Goal: Task Accomplishment & Management: Manage account settings

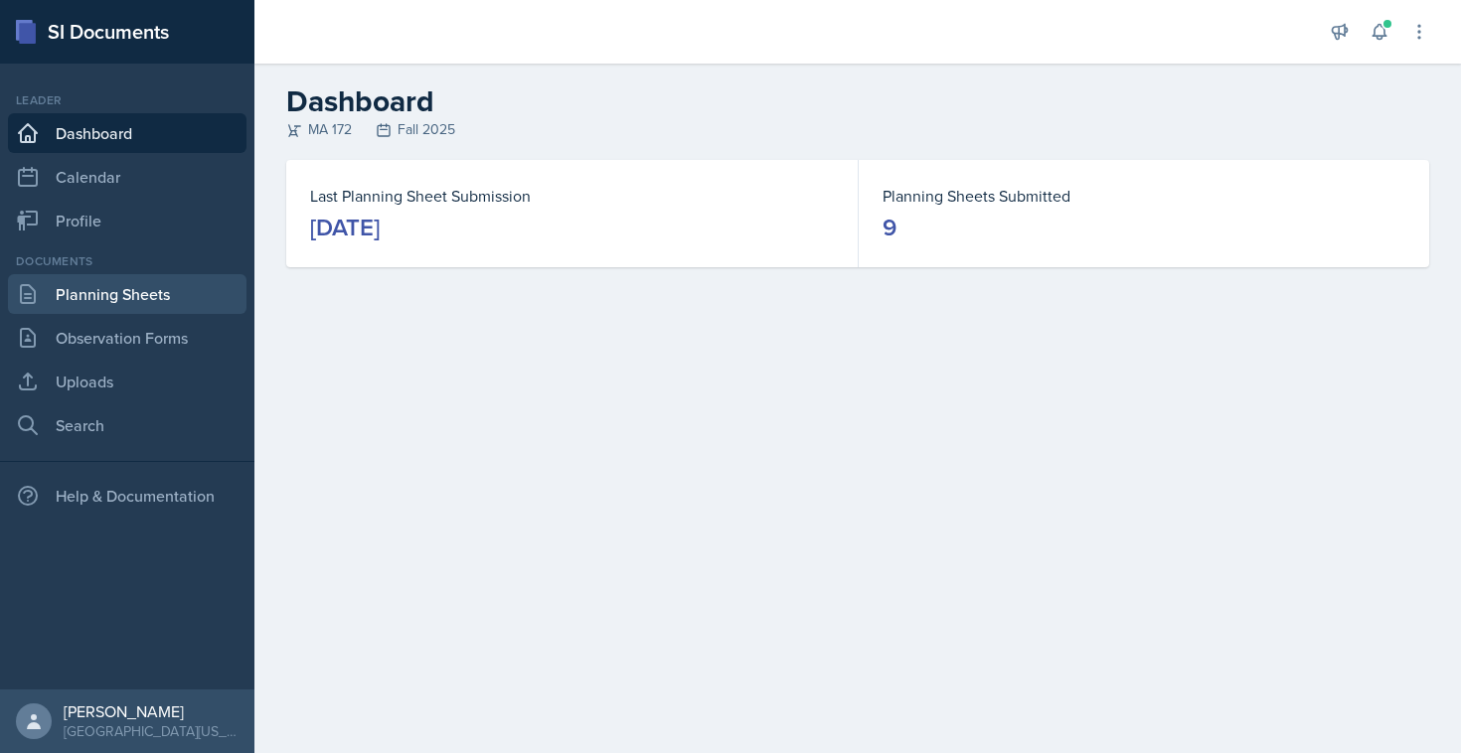
click at [112, 287] on link "Planning Sheets" at bounding box center [127, 294] width 238 height 40
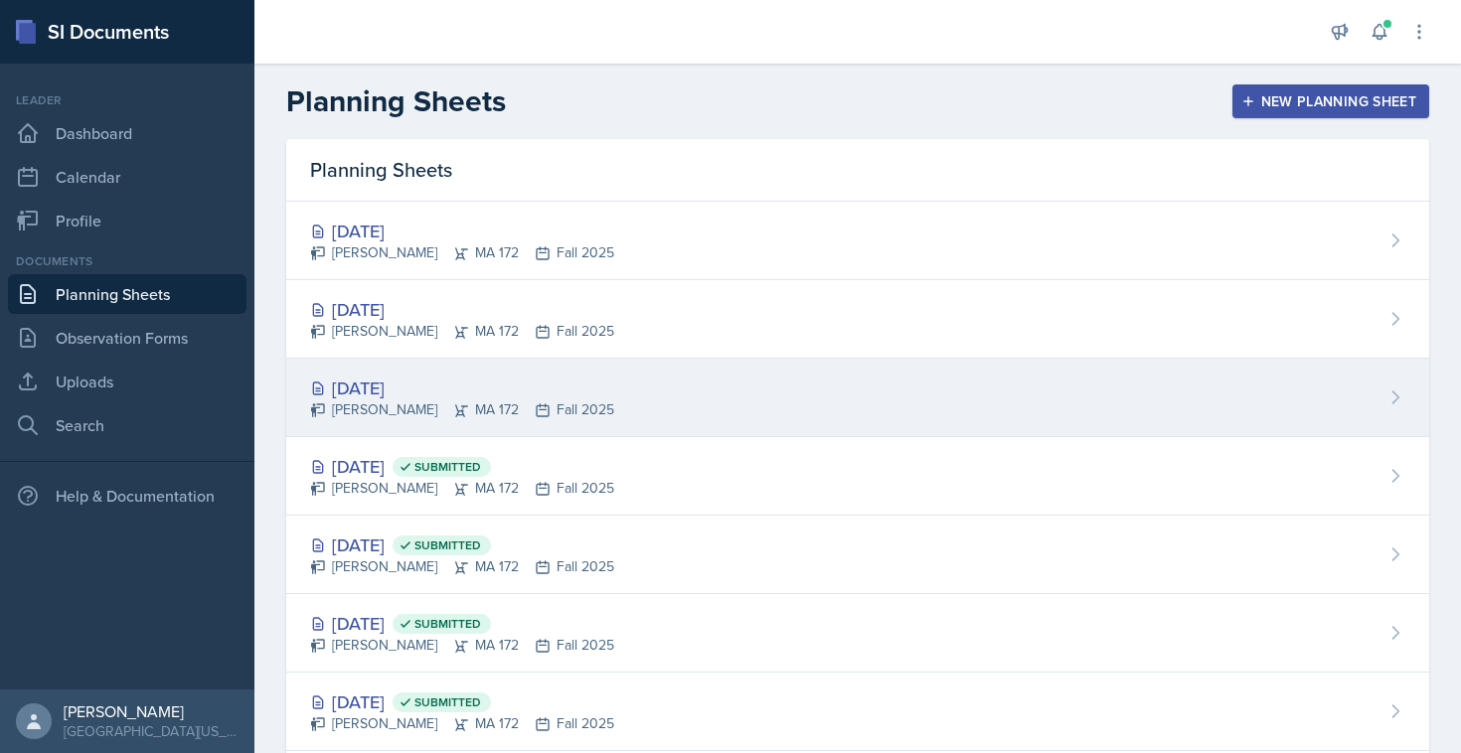
click at [398, 394] on div "[DATE]" at bounding box center [462, 388] width 304 height 27
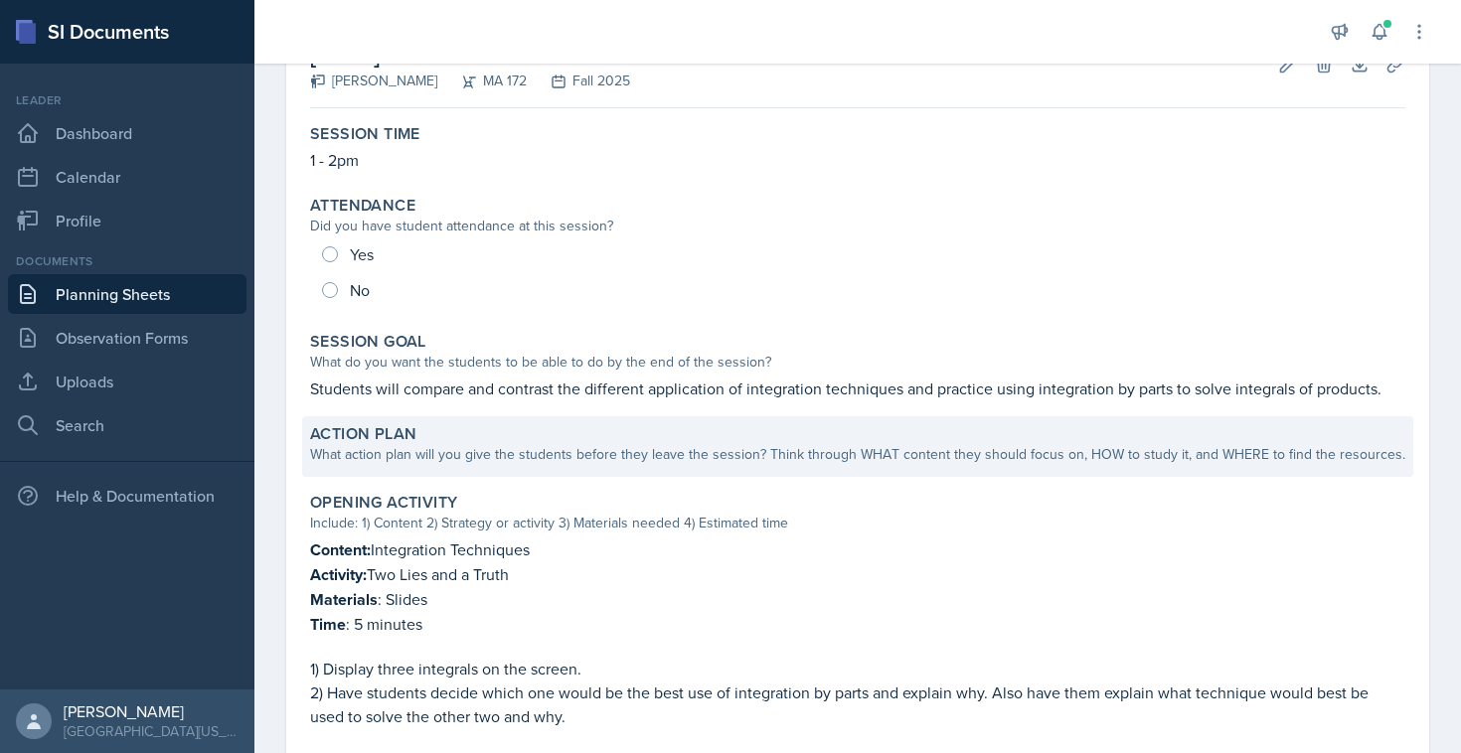
scroll to position [76, 0]
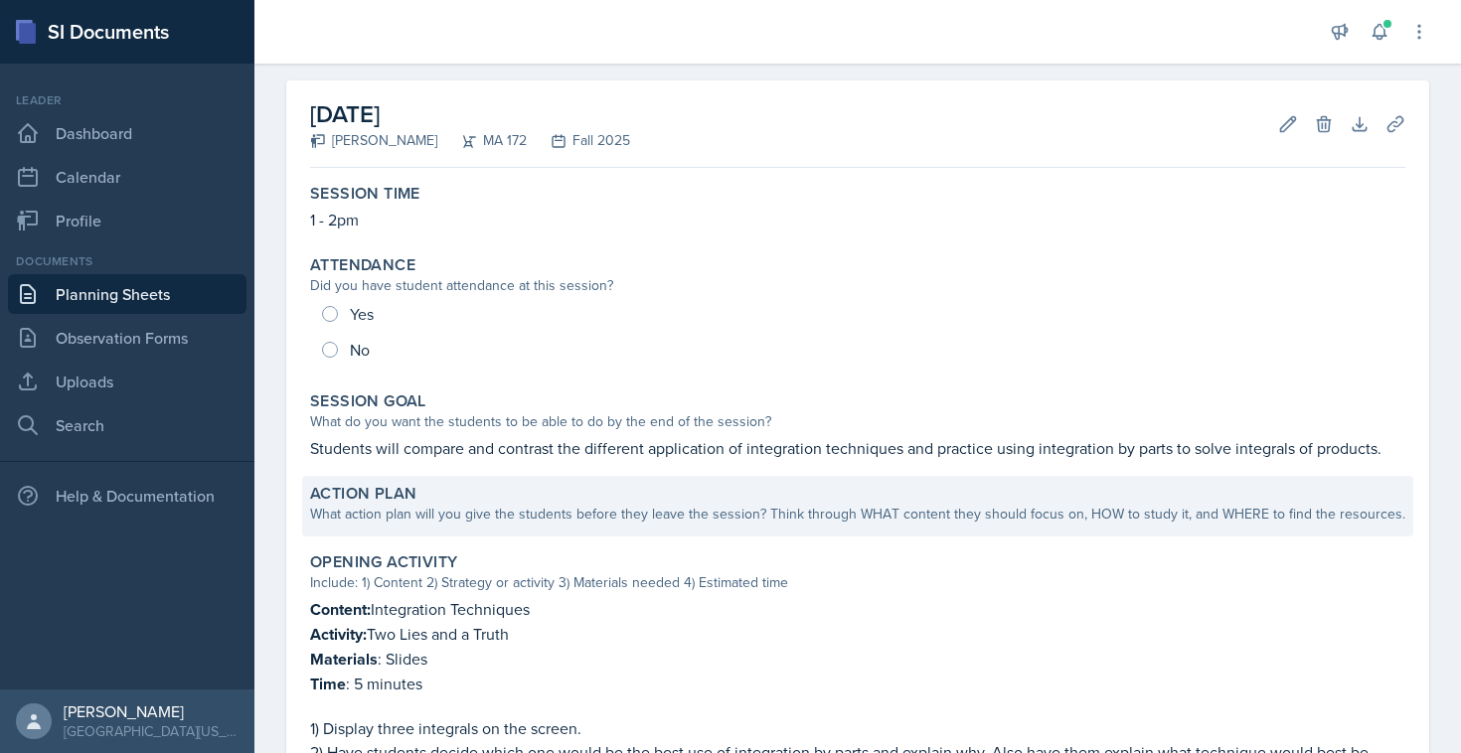
click at [414, 512] on div "What action plan will you give the students before they leave the session? Thin…" at bounding box center [857, 514] width 1095 height 21
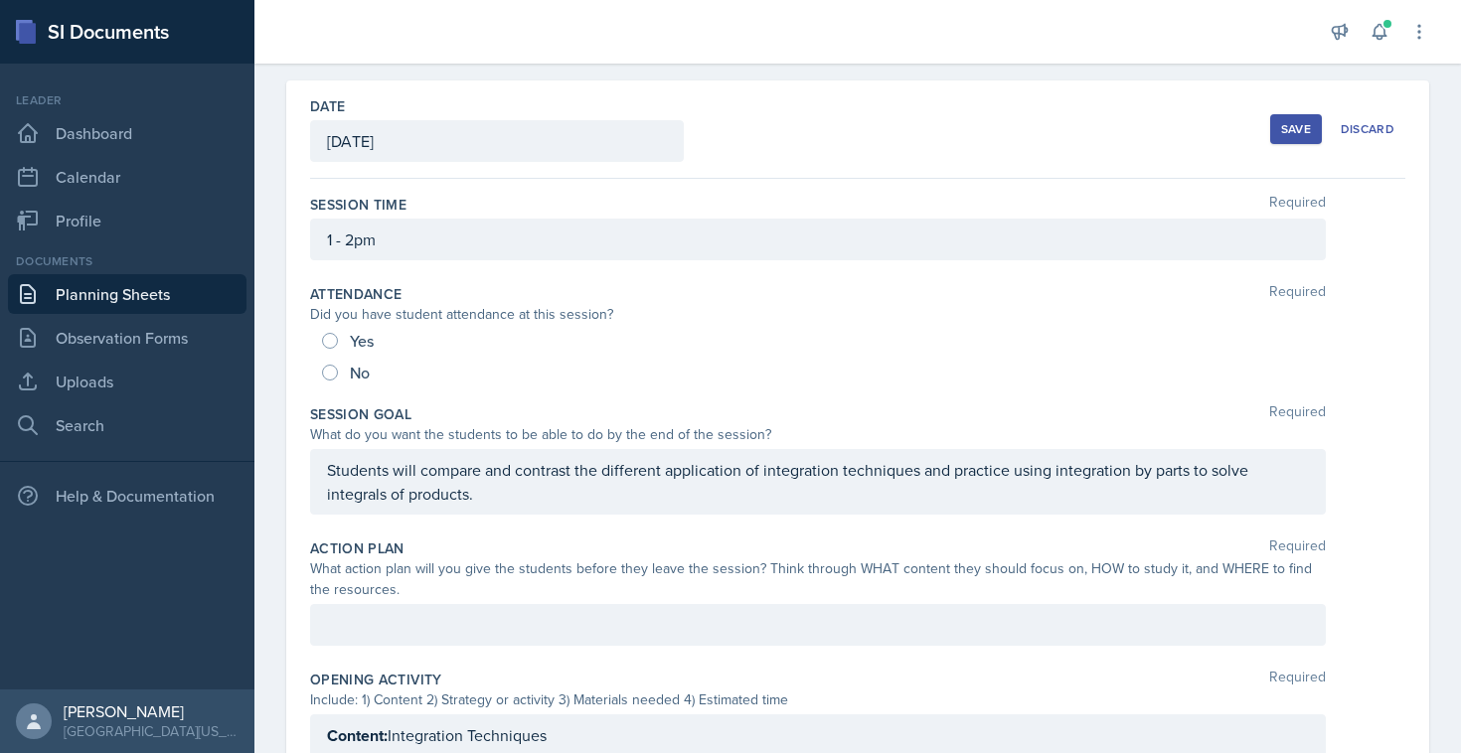
click at [404, 602] on div "Action Plan Required What action plan will you give the students before they le…" at bounding box center [857, 596] width 1095 height 131
click at [404, 640] on div at bounding box center [817, 625] width 1015 height 42
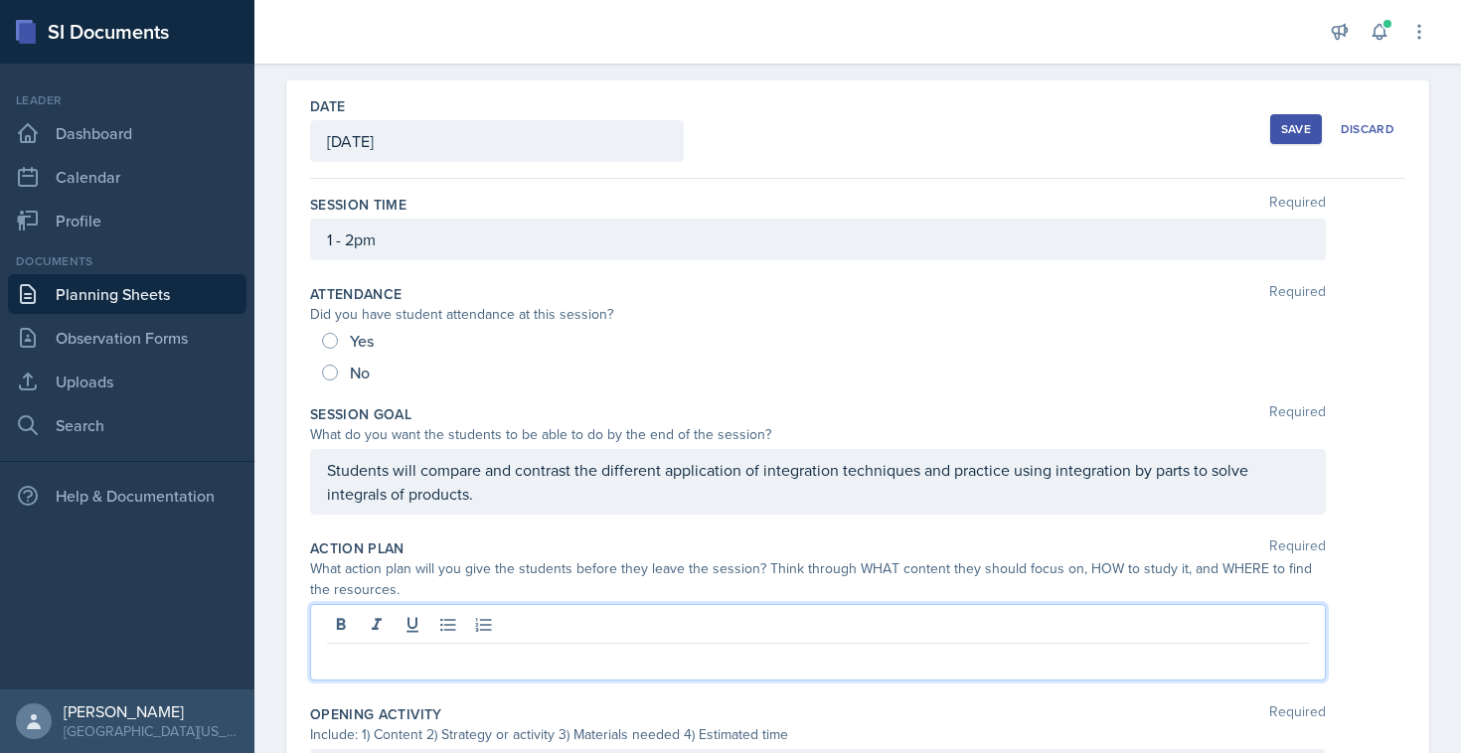
scroll to position [110, 0]
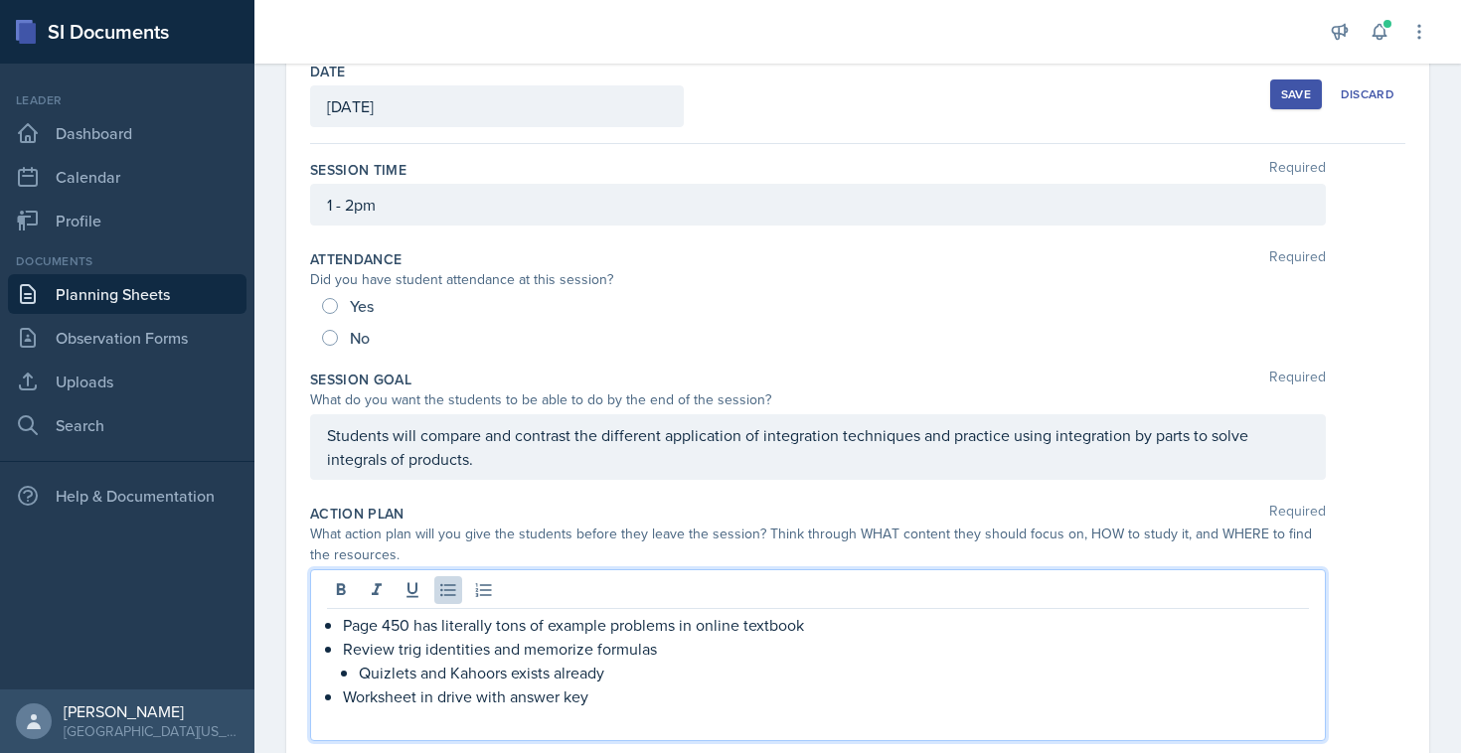
click at [342, 628] on div "Page 450 has literally tons of example problems in online textbook Review trig …" at bounding box center [818, 672] width 982 height 119
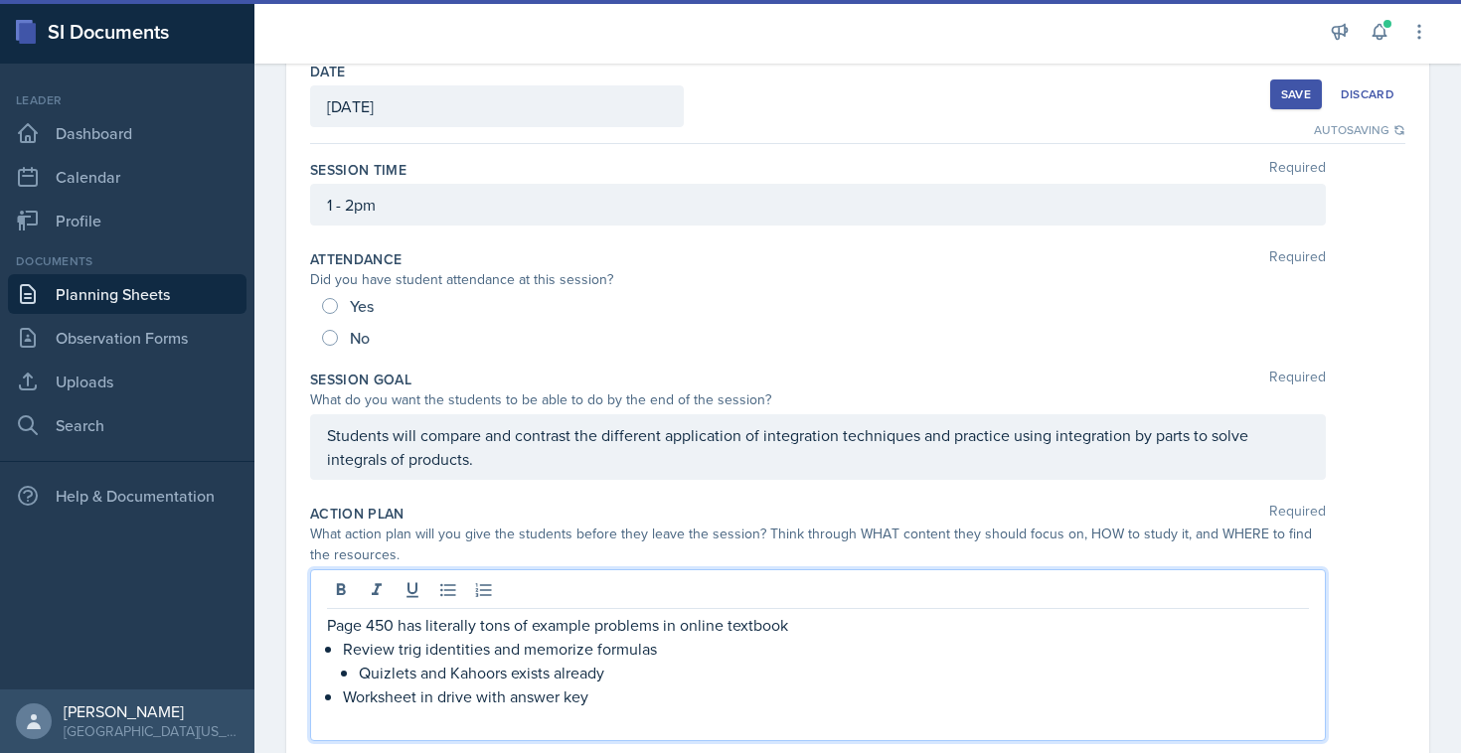
click at [539, 649] on p "Review trig identities and memorize formulas" at bounding box center [826, 649] width 966 height 24
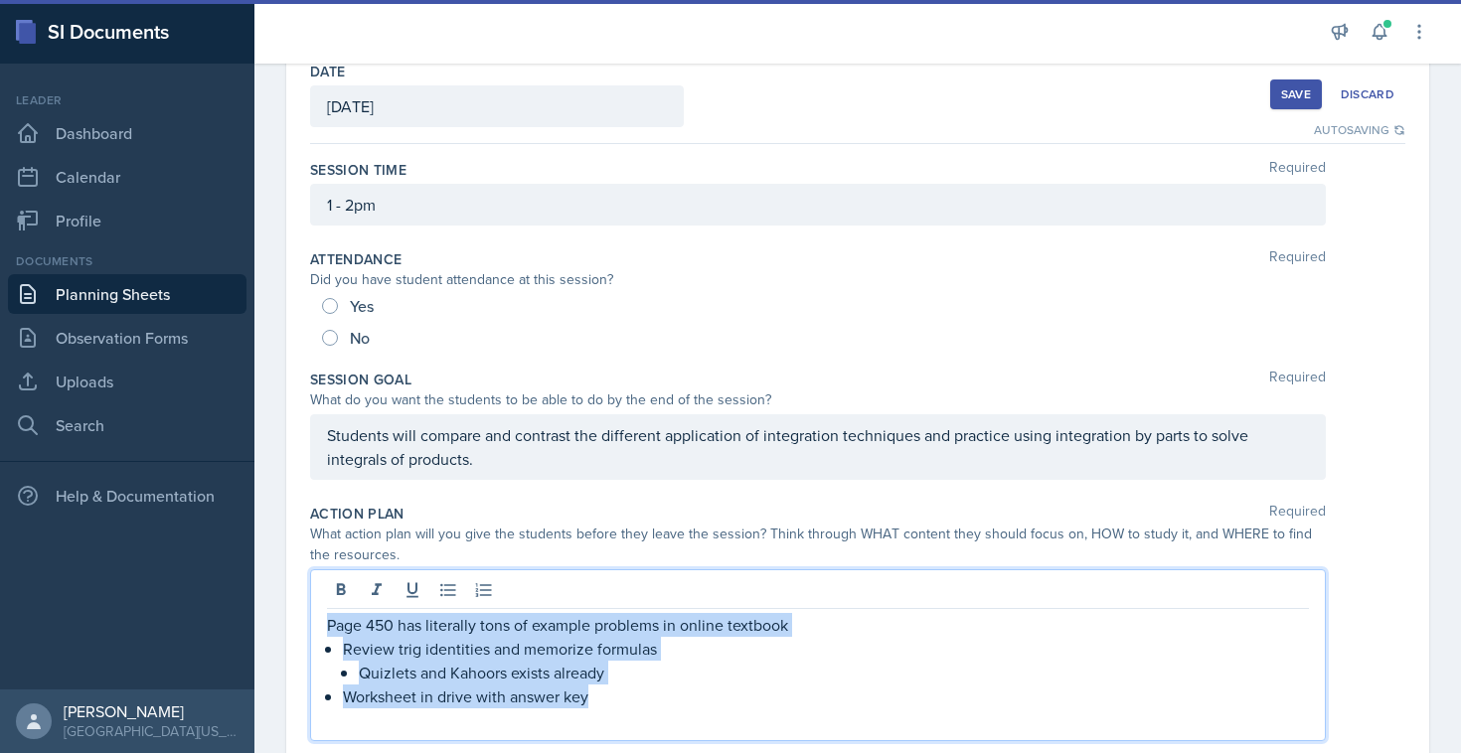
paste div
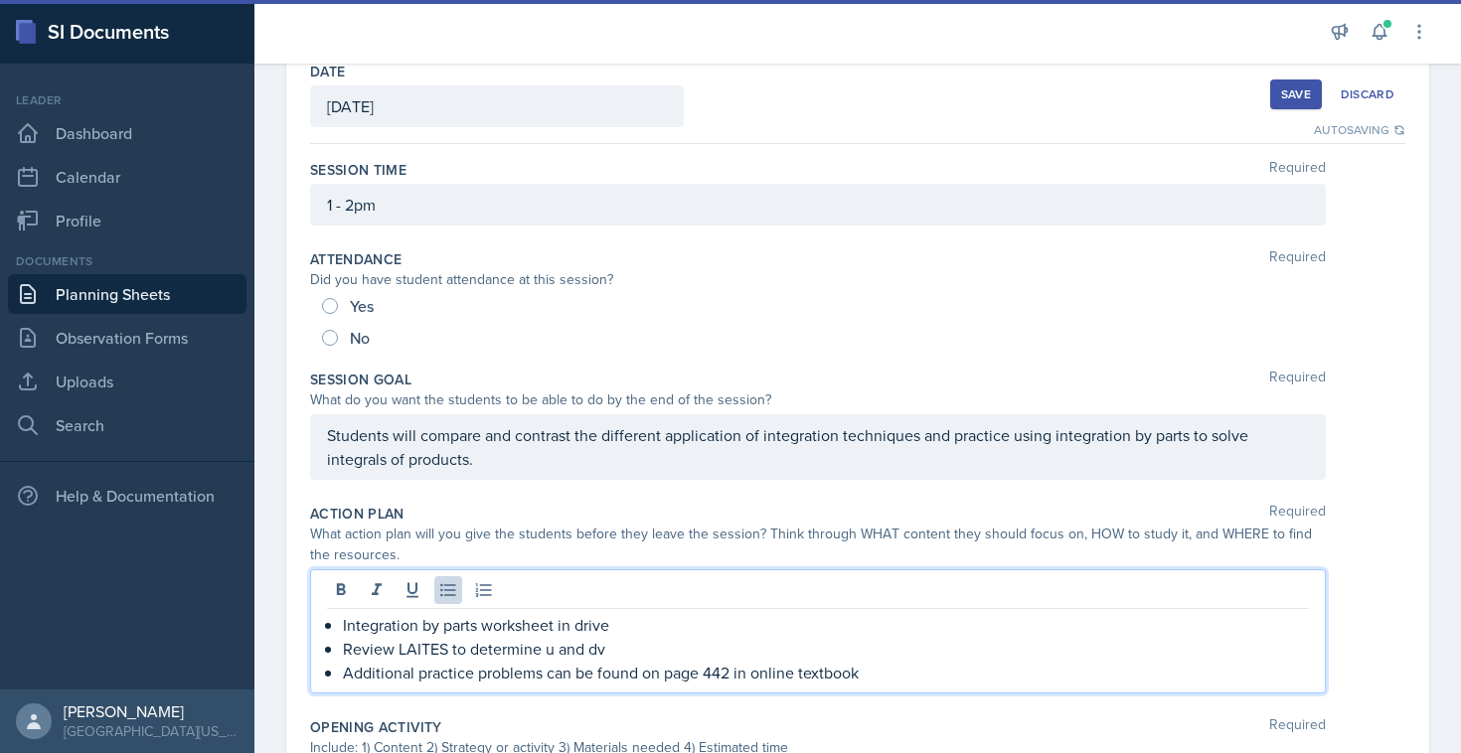
click at [340, 625] on div "Integration by parts worksheet in drive Review LAITES to determine u and dv Add…" at bounding box center [818, 649] width 982 height 72
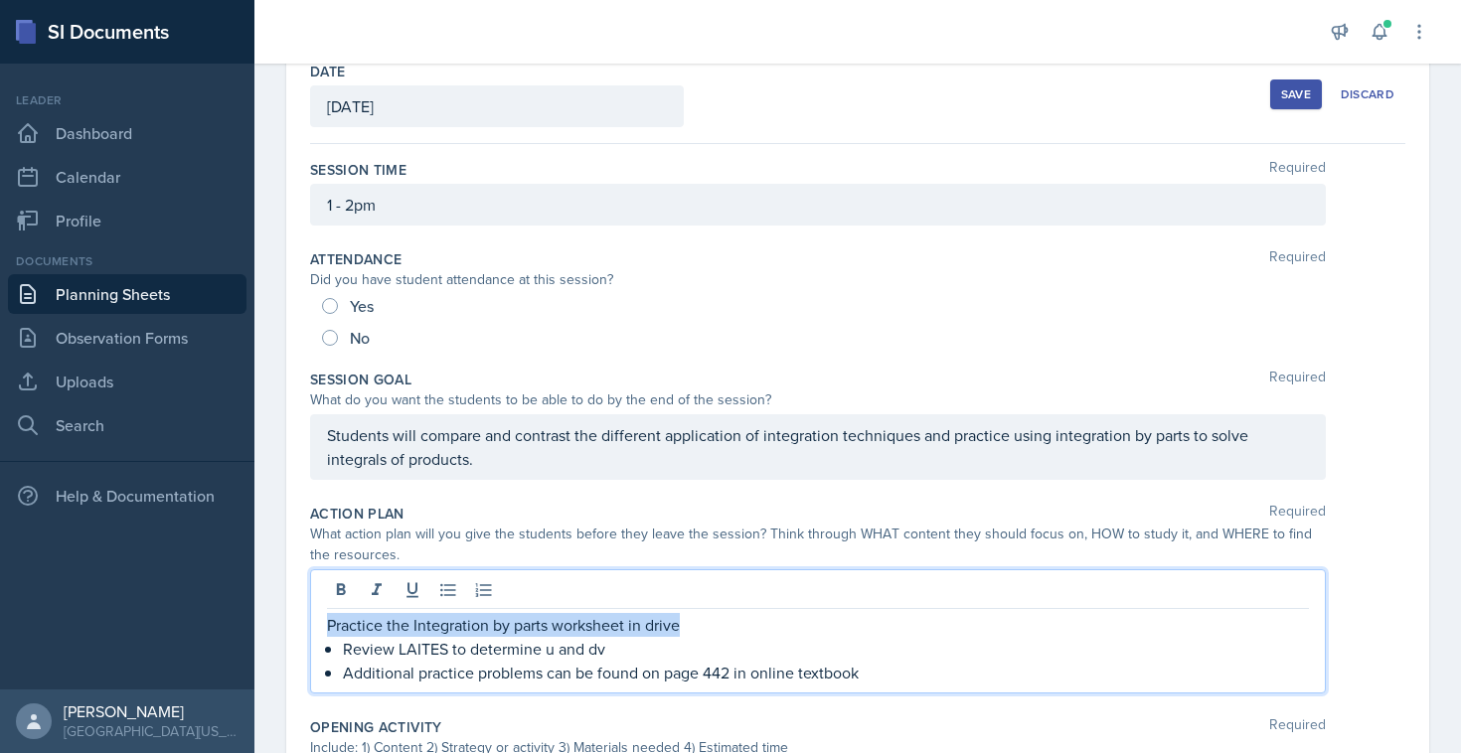
click at [371, 652] on p "Review LAITES to determine u and dv" at bounding box center [826, 649] width 966 height 24
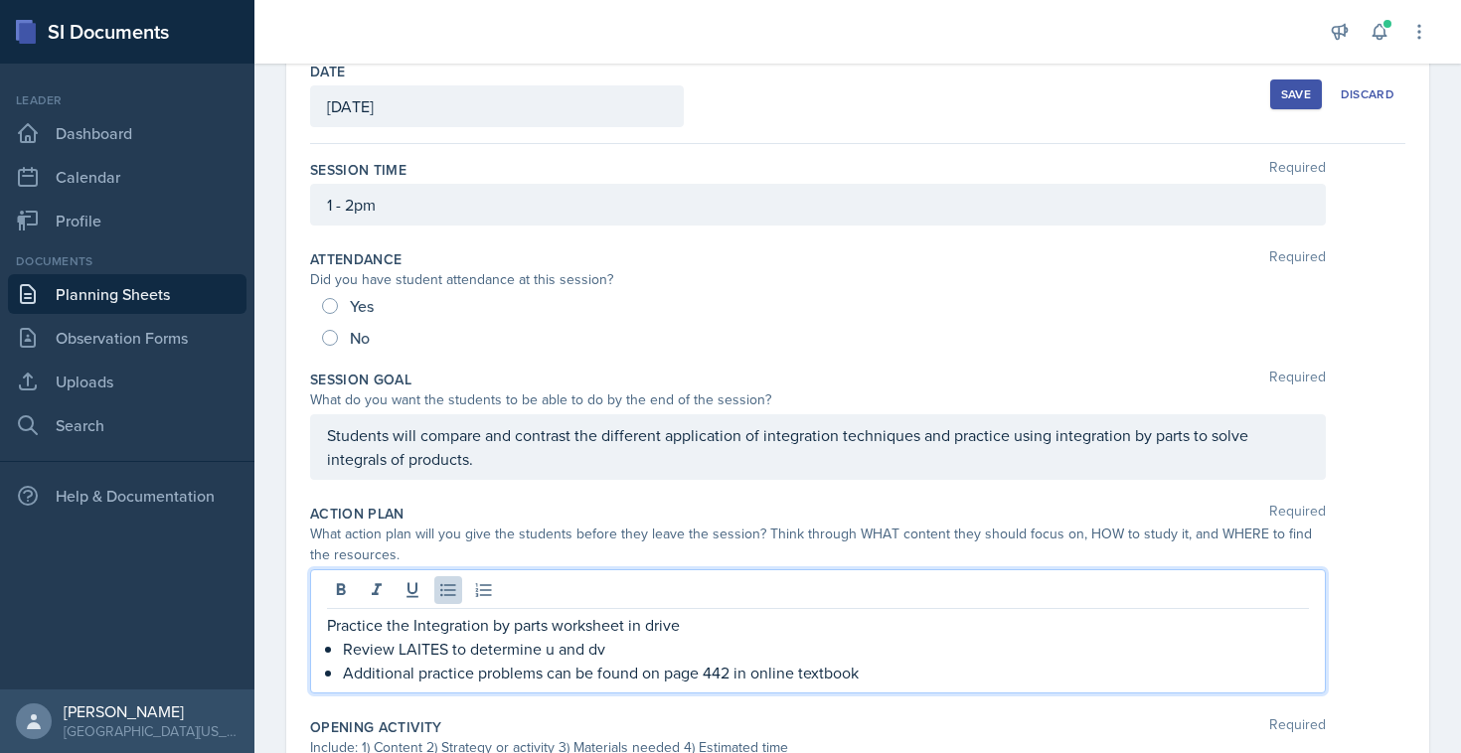
click at [347, 623] on p "Practice the Integration by parts worksheet in drive" at bounding box center [818, 625] width 982 height 24
drag, startPoint x: 652, startPoint y: 623, endPoint x: 615, endPoint y: 623, distance: 36.8
click at [616, 623] on p "Memorize the formula and practive using the Integration by parts worksheet in d…" at bounding box center [818, 625] width 982 height 24
click at [546, 631] on p "Memorize the formula and practive using integration by parts worksheet in drive" at bounding box center [818, 625] width 982 height 24
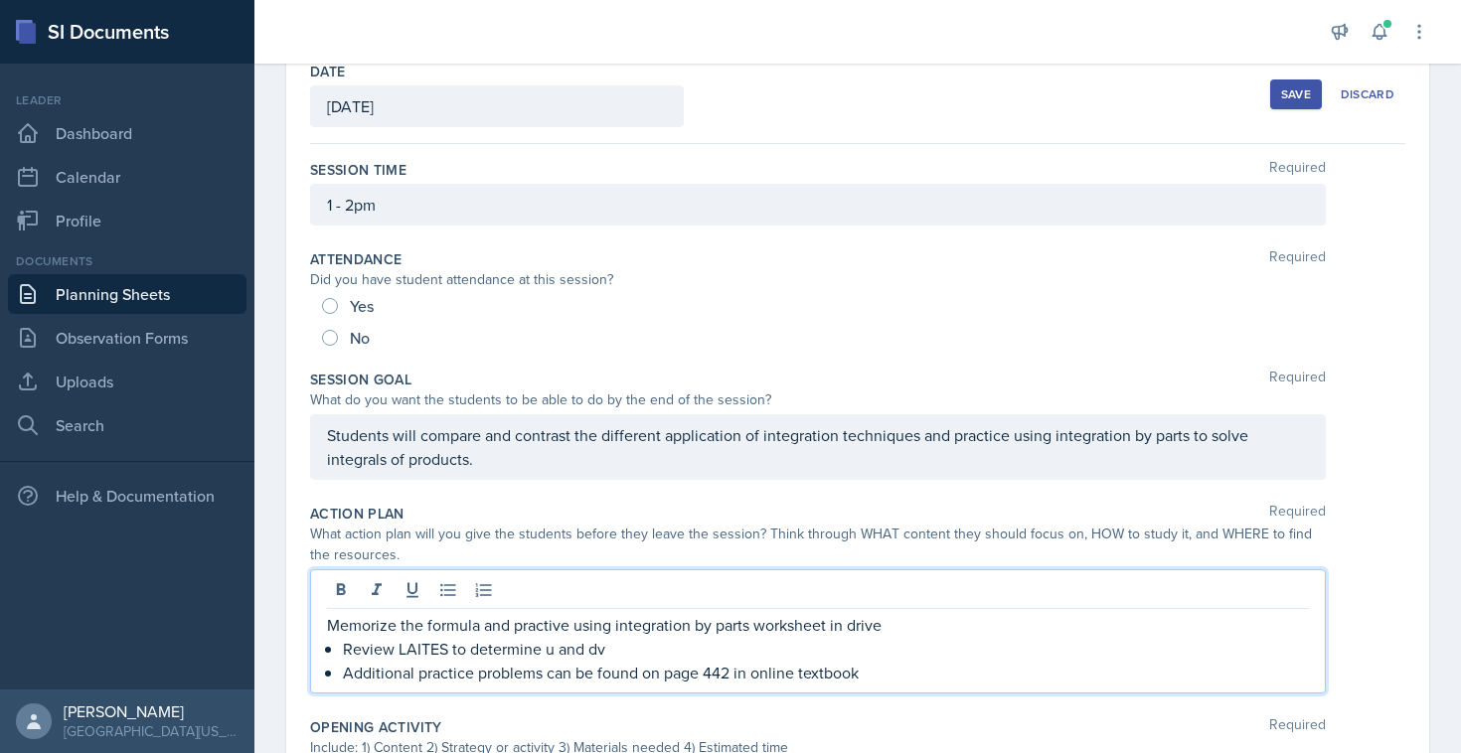
click at [547, 622] on p "Memorize the formula and practive using integration by parts worksheet in drive" at bounding box center [818, 625] width 982 height 24
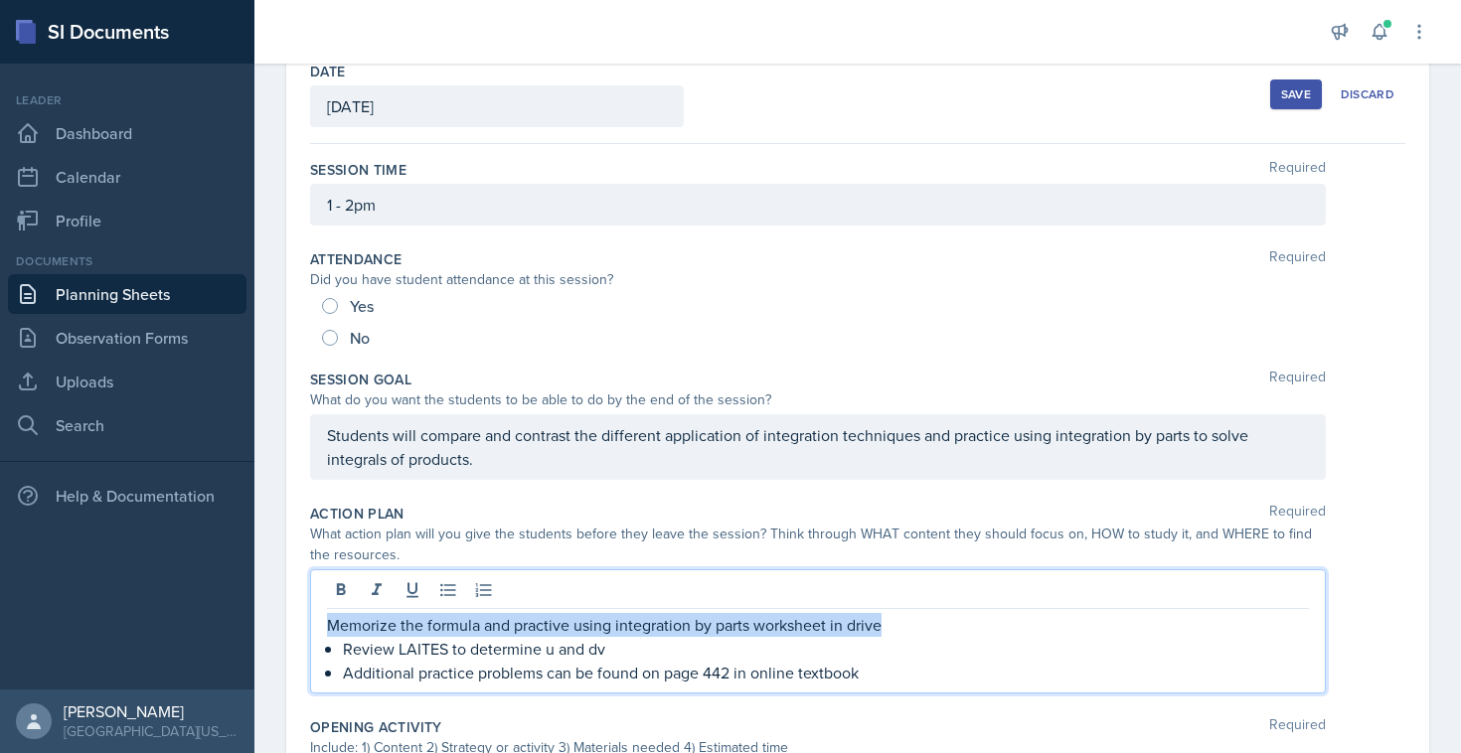
click at [547, 622] on p "Memorize the formula and practive using integration by parts worksheet in drive" at bounding box center [818, 625] width 982 height 24
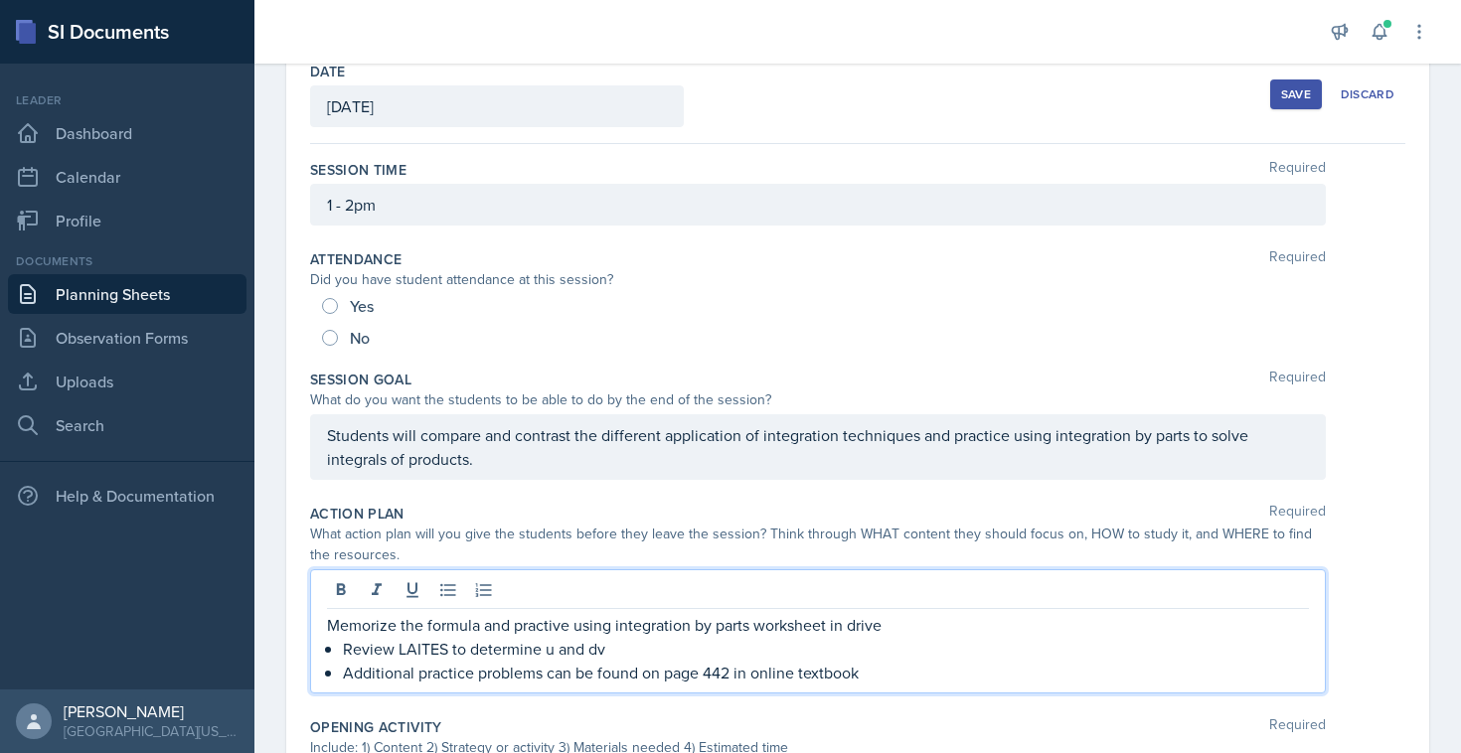
click at [527, 625] on p "Memorize the formula and practive using integration by parts worksheet in drive" at bounding box center [818, 625] width 982 height 24
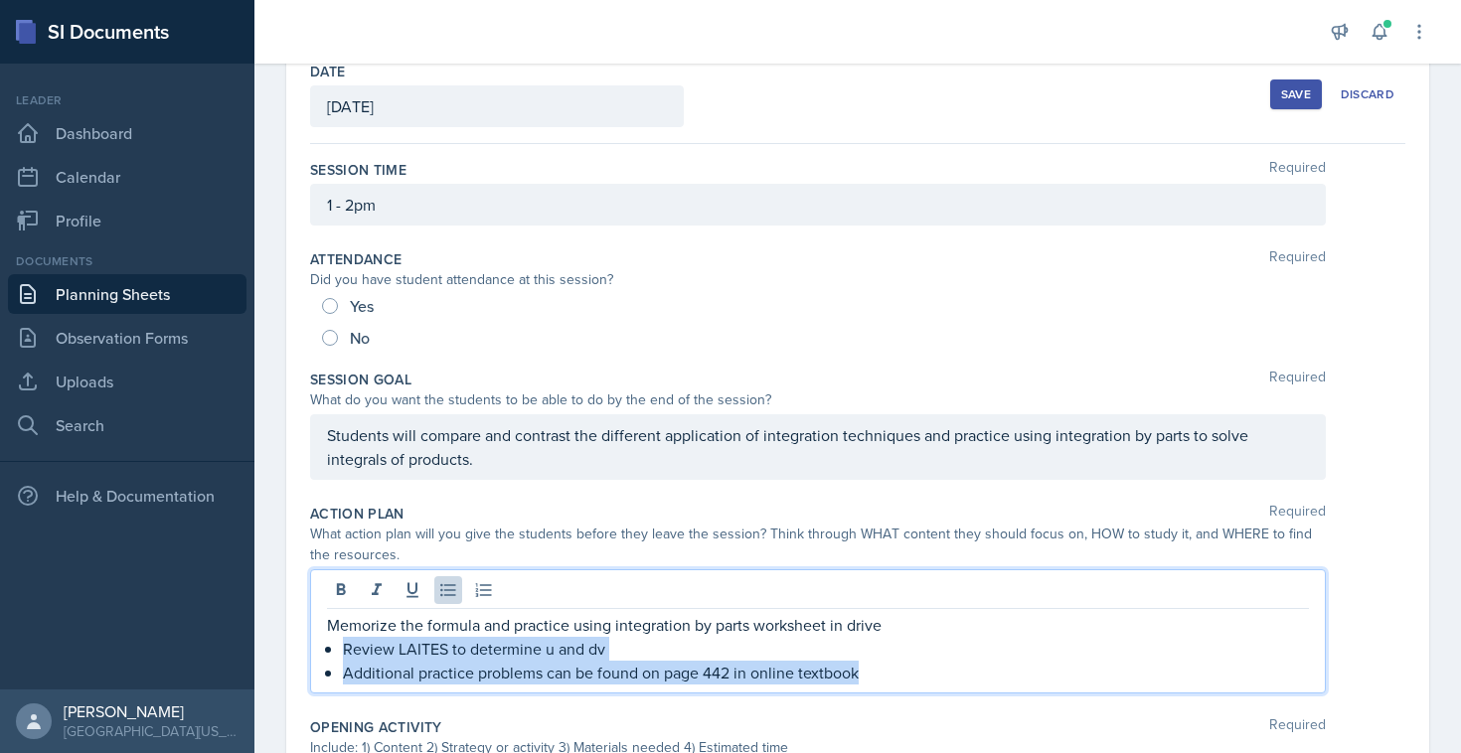
drag, startPoint x: 901, startPoint y: 670, endPoint x: 303, endPoint y: 652, distance: 598.4
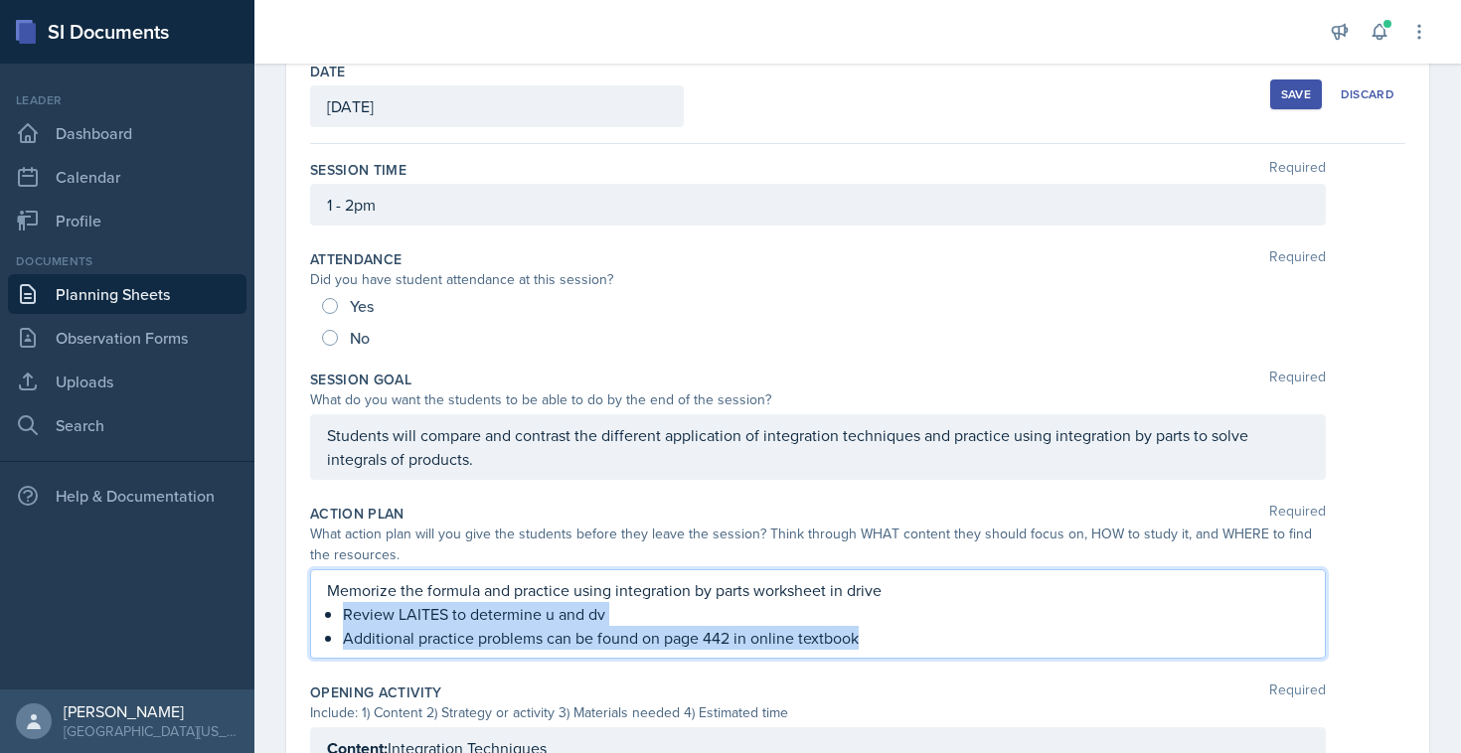
scroll to position [76, 0]
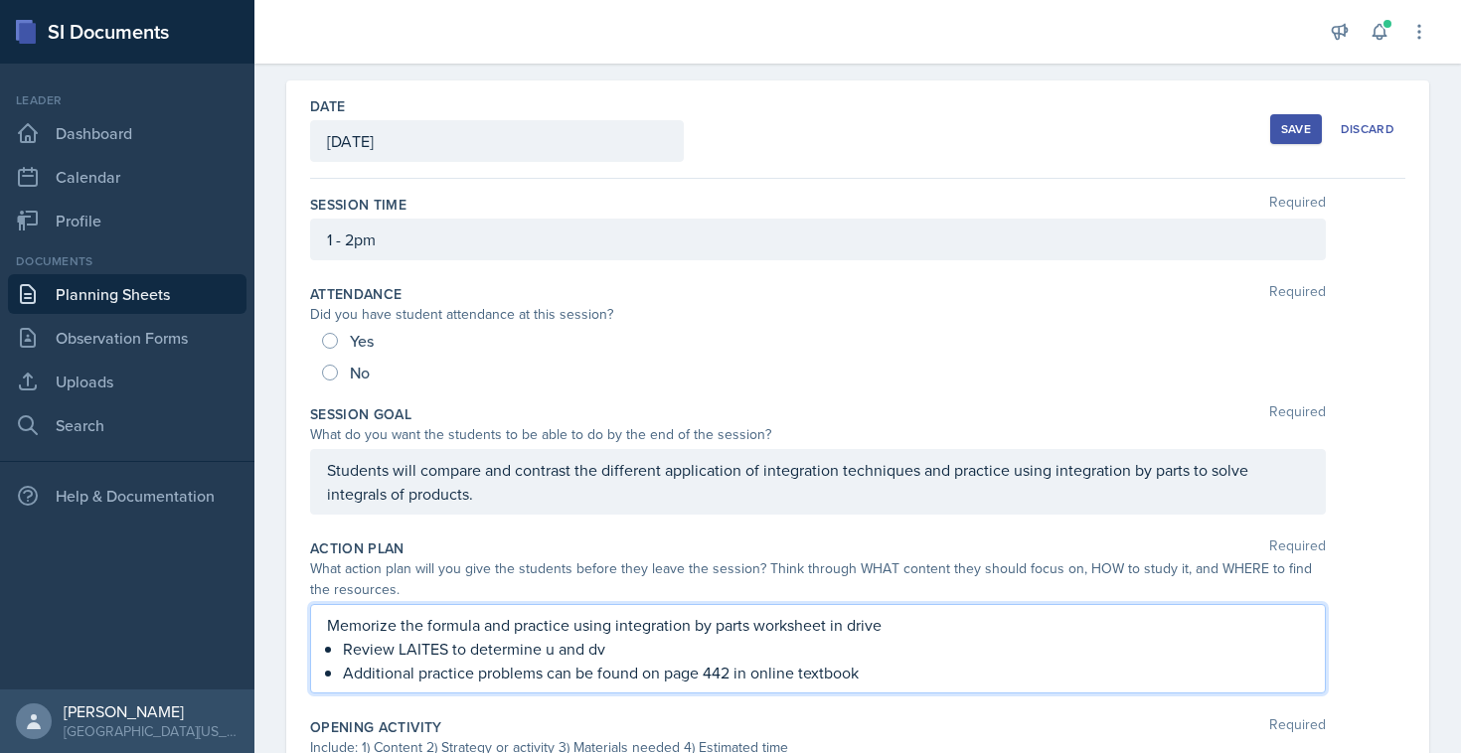
click at [626, 649] on p "Review LAITES to determine u and dv" at bounding box center [826, 649] width 966 height 24
click at [657, 638] on p "Review LAITES to determine u and dv" at bounding box center [826, 649] width 966 height 24
click at [708, 628] on p "Memorize the formula and practice using integration by parts worksheet in drive" at bounding box center [818, 625] width 982 height 24
click at [753, 624] on p "Memorize the formula and practice using integration by parts worksheet in drive" at bounding box center [818, 625] width 982 height 24
click at [1024, 629] on p "Memorize the formula and practice using integration by parts with the problems …" at bounding box center [818, 625] width 982 height 24
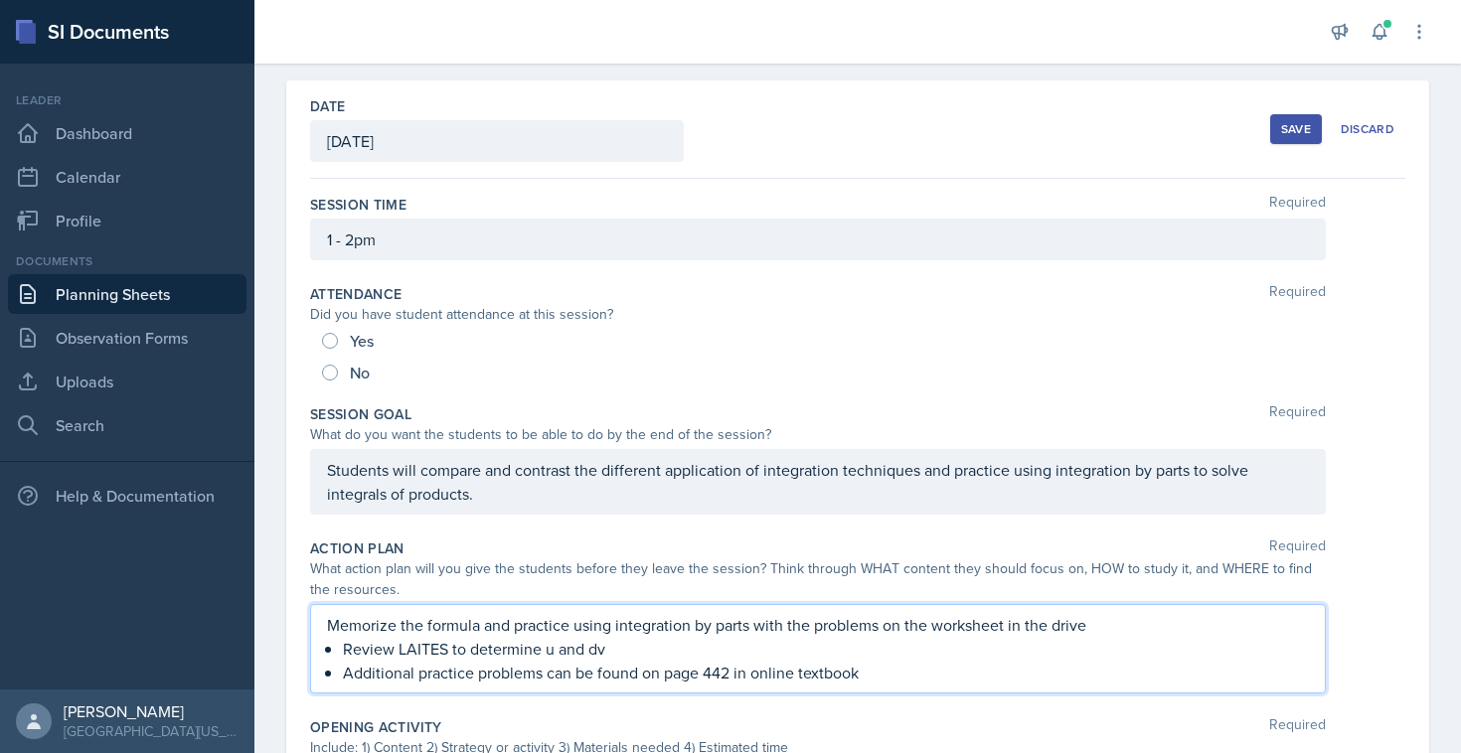
click at [1125, 625] on p "Memorize the formula and practice using integration by parts with the problems …" at bounding box center [818, 625] width 982 height 24
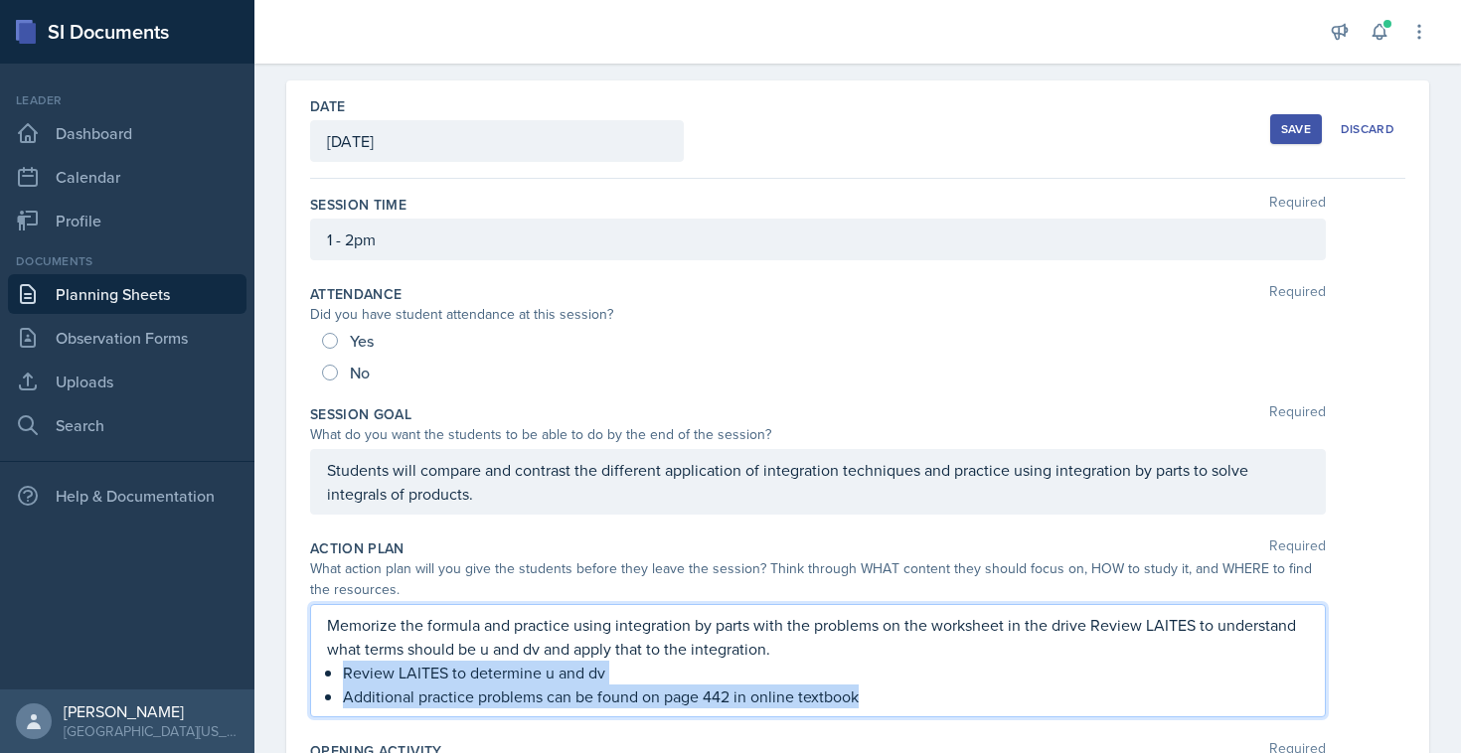
drag, startPoint x: 889, startPoint y: 701, endPoint x: 337, endPoint y: 678, distance: 552.9
click at [337, 678] on div "Memorize the formula and practice using integration by parts with the problems …" at bounding box center [818, 660] width 982 height 95
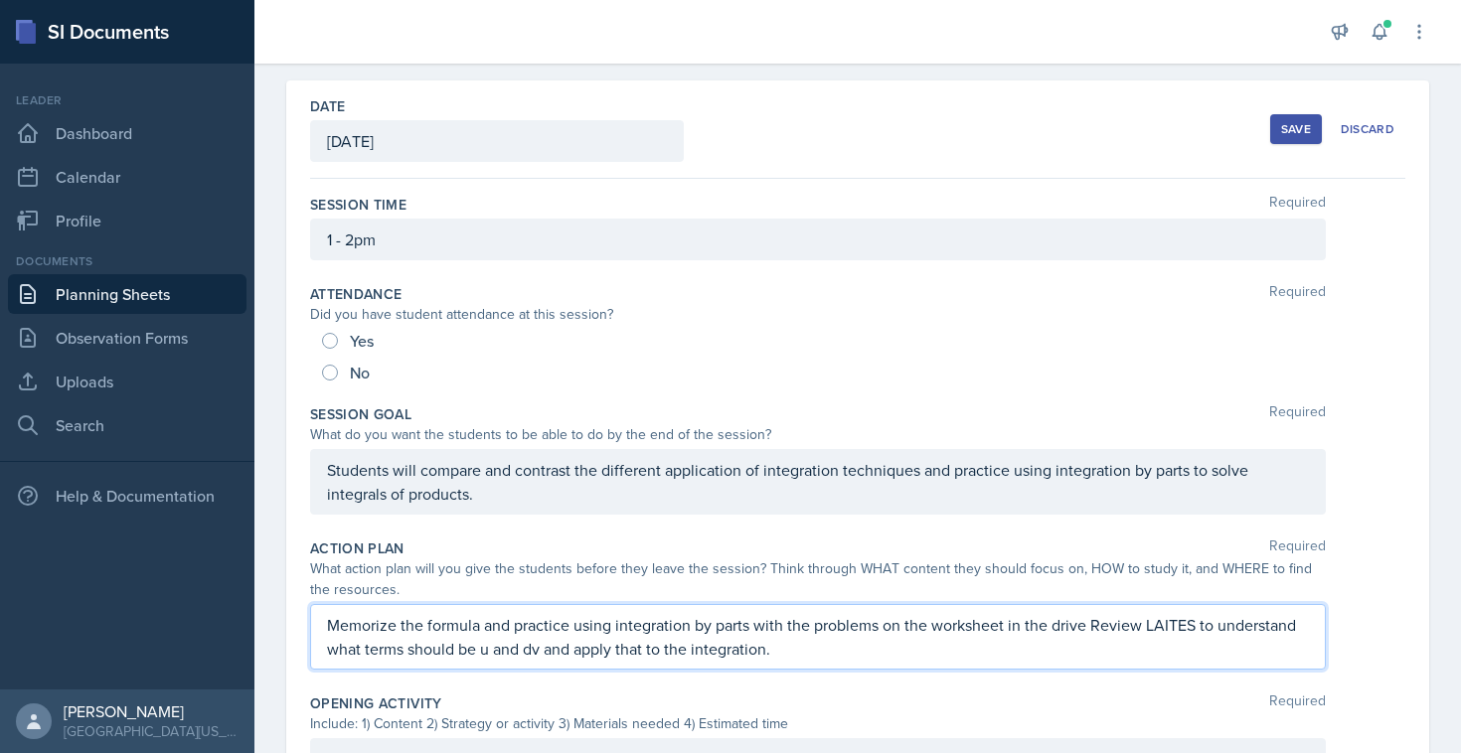
click at [1293, 123] on div "Save" at bounding box center [1296, 129] width 30 height 16
